Goal: Task Accomplishment & Management: Manage account settings

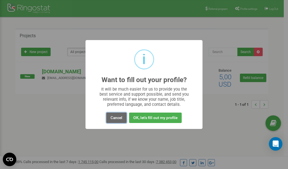
click at [116, 116] on button "Cancel" at bounding box center [116, 117] width 20 height 10
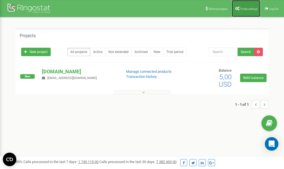
click at [245, 7] on span "Profile settings" at bounding box center [248, 8] width 17 height 3
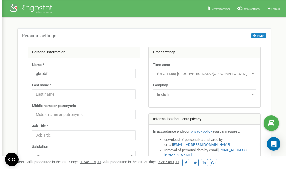
scroll to position [28, 0]
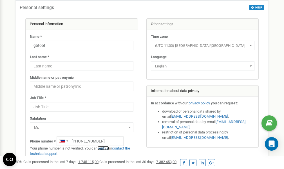
click at [104, 148] on link "verify it" at bounding box center [103, 148] width 12 height 4
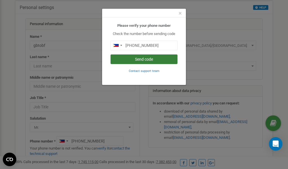
click at [134, 58] on button "Send code" at bounding box center [144, 59] width 67 height 10
